Goal: Task Accomplishment & Management: Manage account settings

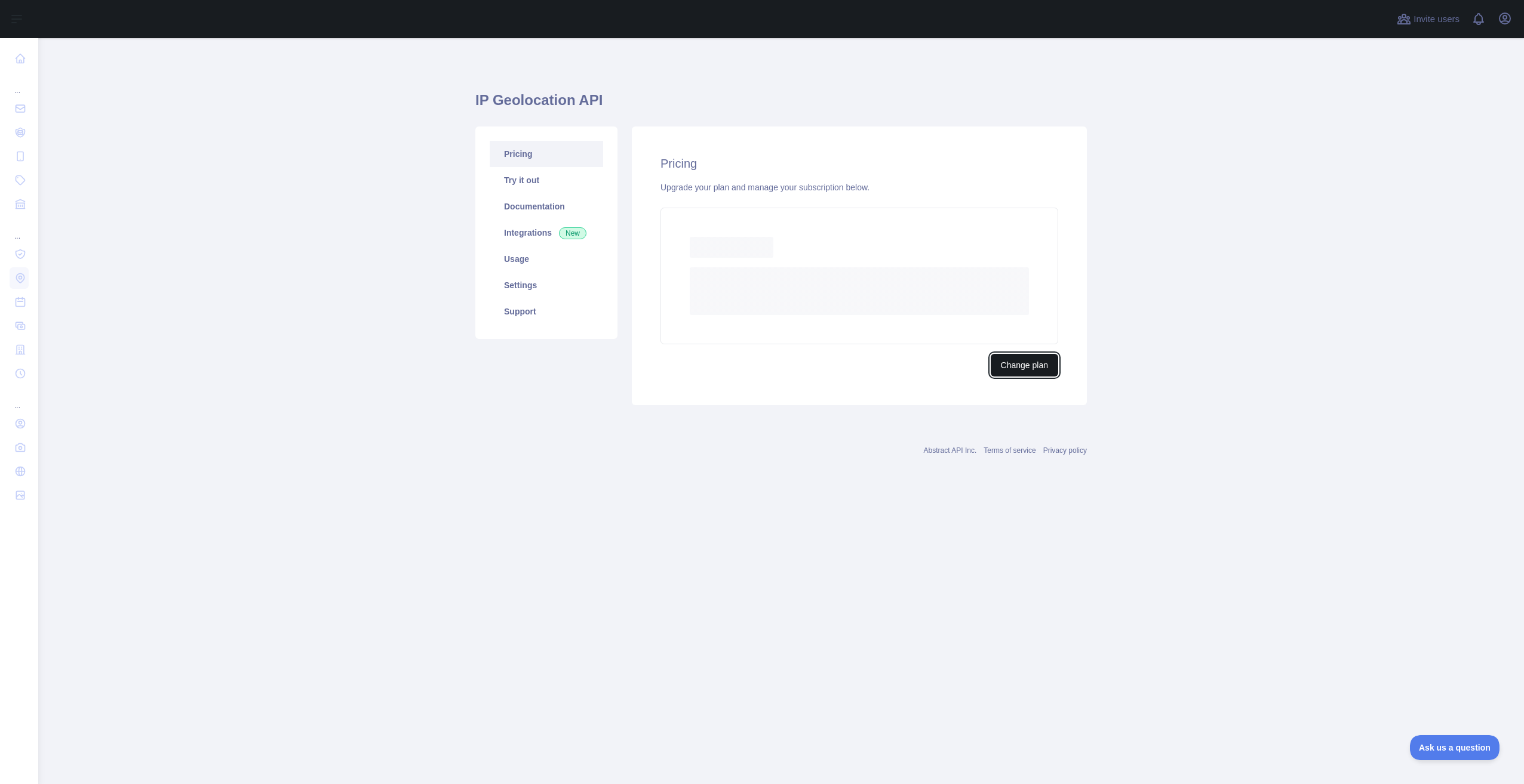
click at [1028, 366] on div "Pricing Upgrade your plan and manage your subscription below. Loading... Loadin…" at bounding box center [859, 265] width 455 height 279
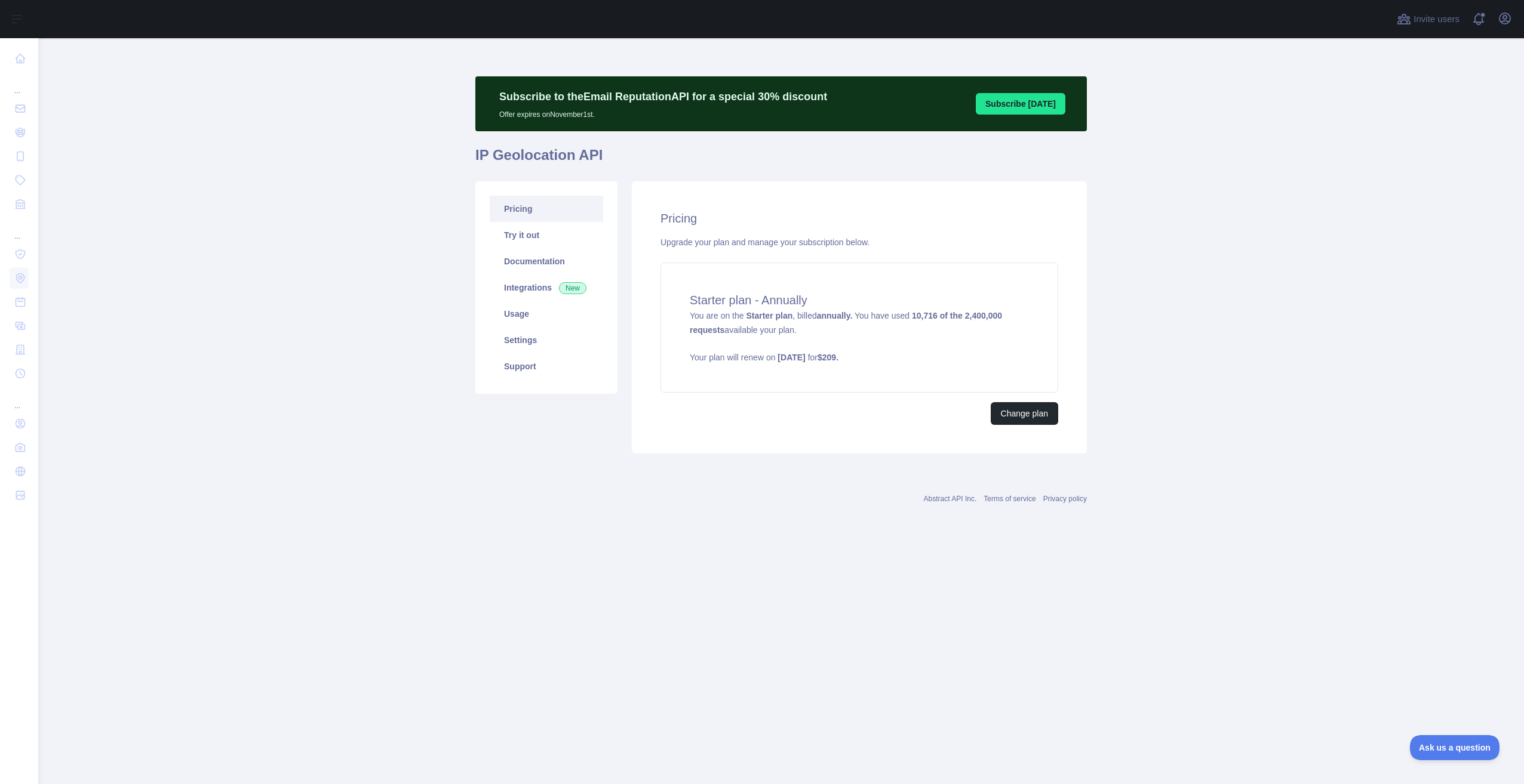
click at [1040, 425] on div "Pricing Upgrade your plan and manage your subscription below. Starter plan - An…" at bounding box center [859, 318] width 455 height 272
click at [1040, 418] on button "Change plan" at bounding box center [1024, 413] width 67 height 22
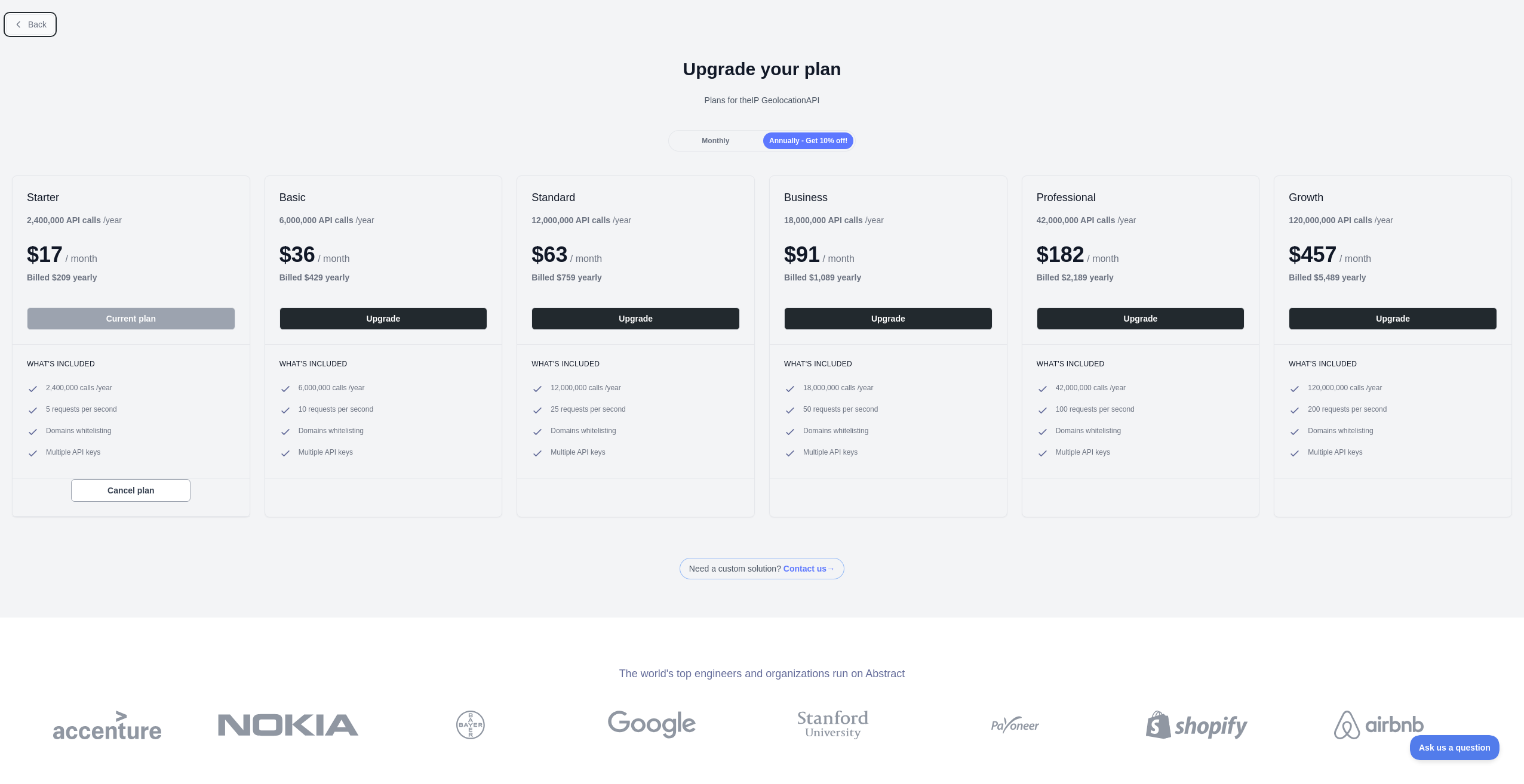
click at [22, 30] on button "Back" at bounding box center [30, 24] width 49 height 20
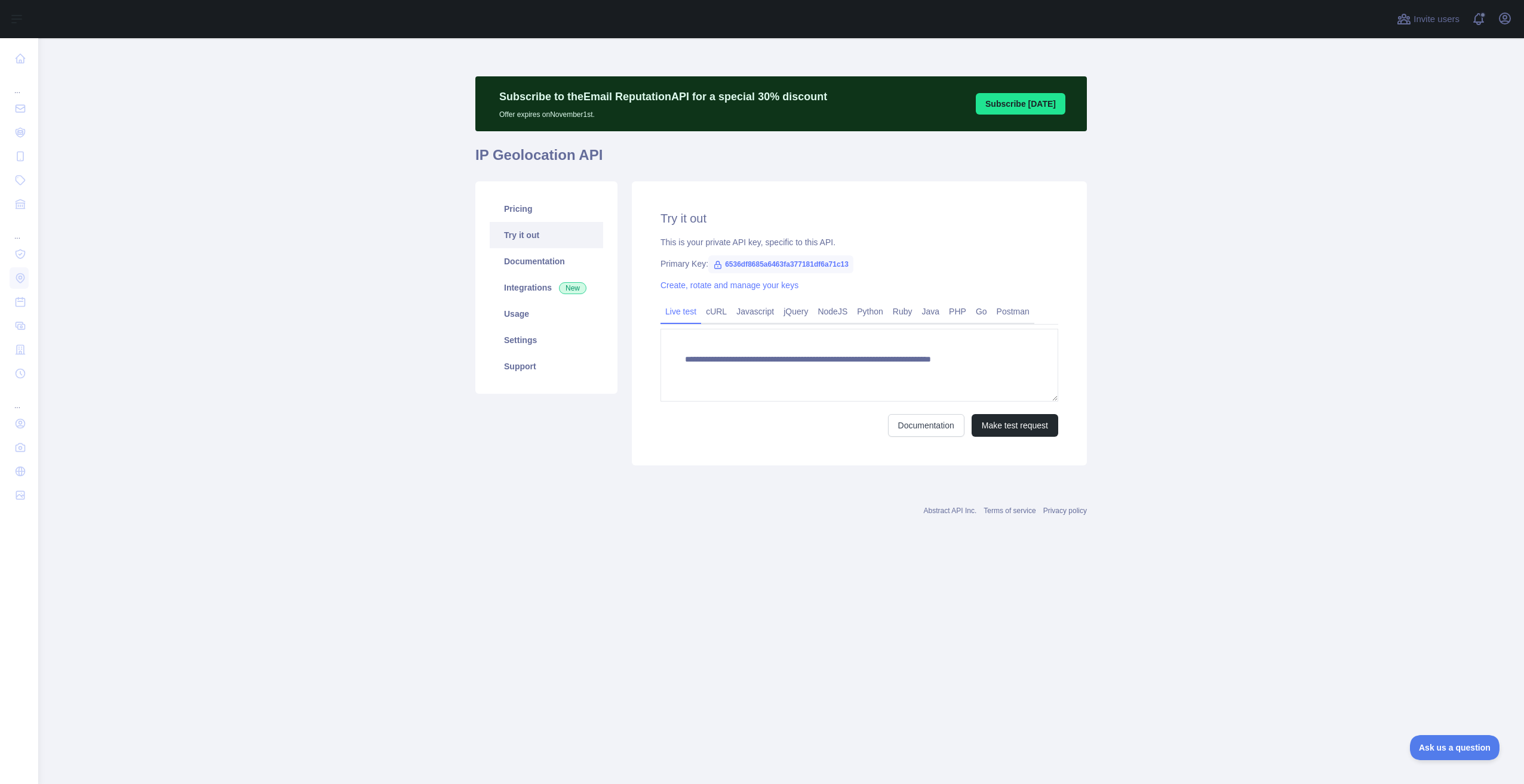
type textarea "**********"
click at [538, 214] on link "Pricing" at bounding box center [546, 208] width 114 height 26
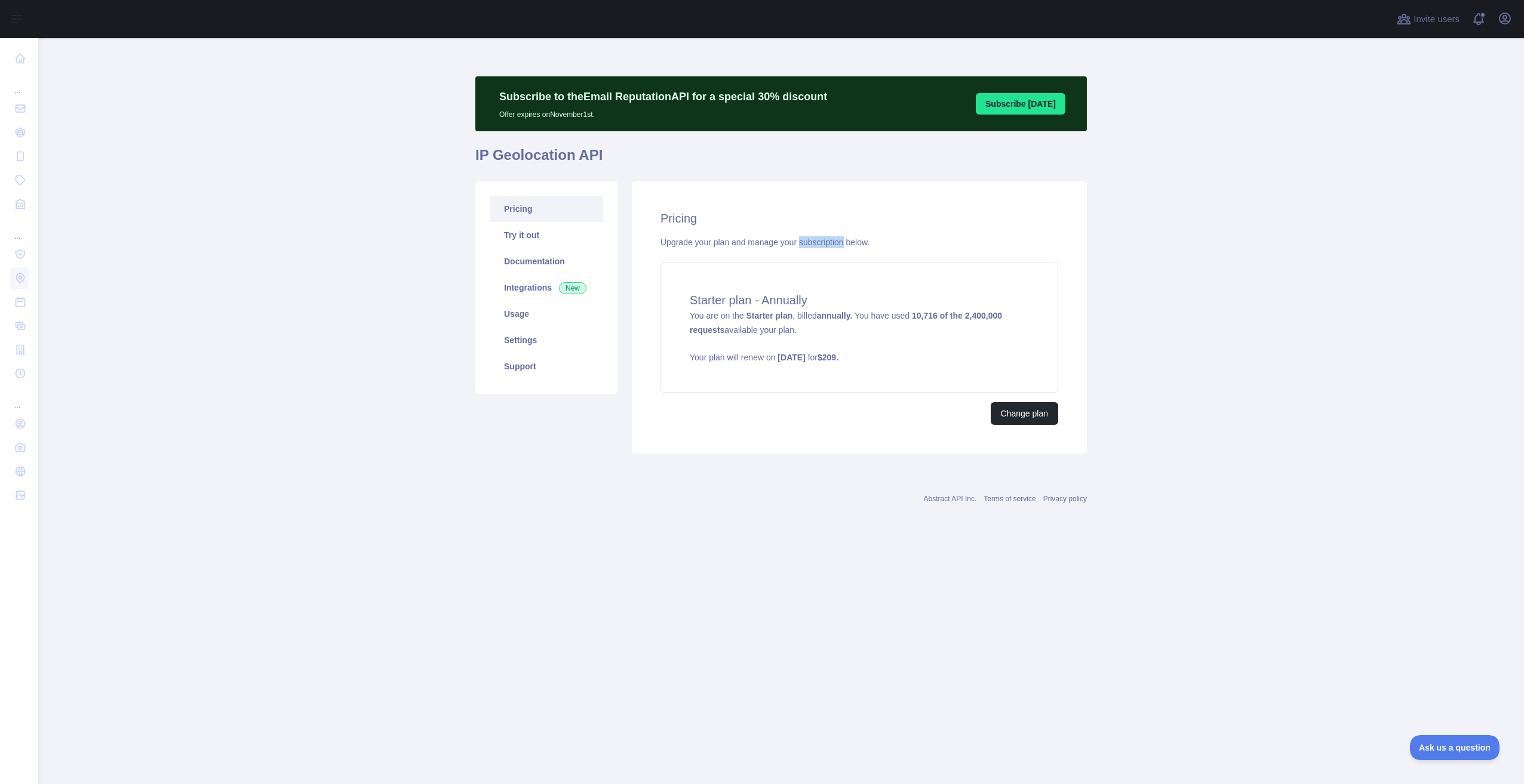
drag, startPoint x: 800, startPoint y: 242, endPoint x: 843, endPoint y: 242, distance: 43.0
click at [843, 242] on div "Upgrade your plan and manage your subscription below." at bounding box center [859, 242] width 397 height 12
copy div "subscription"
